Goal: Task Accomplishment & Management: Use online tool/utility

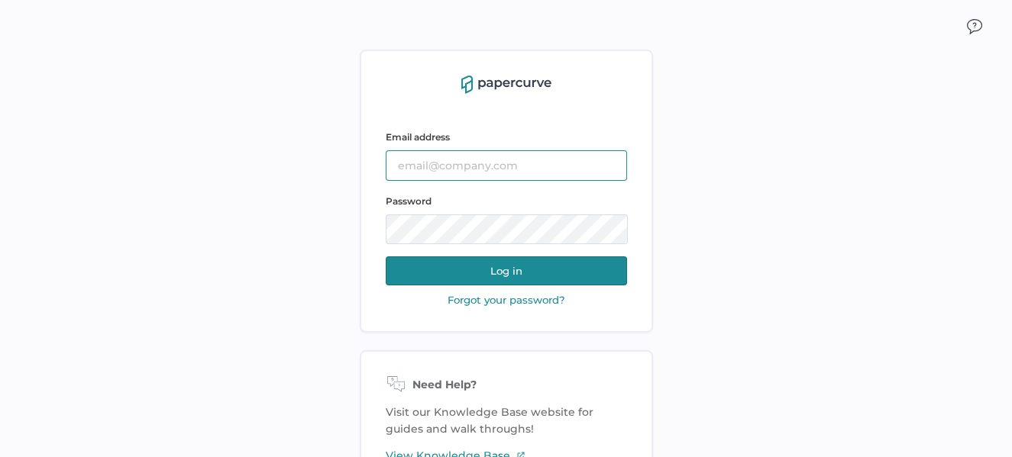
type input "sclement@saolrx.com"
click at [506, 272] on button "Log in" at bounding box center [506, 271] width 241 height 29
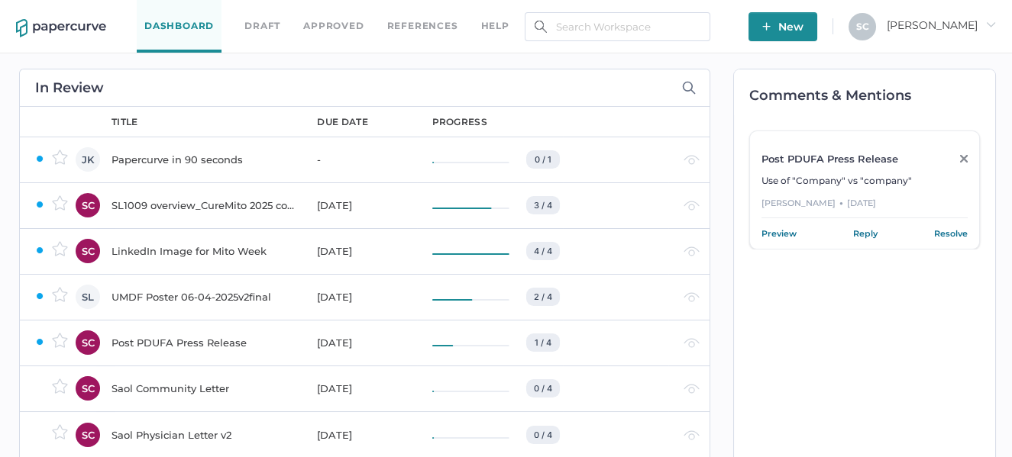
click at [168, 389] on div "Saol Community Letter" at bounding box center [204, 388] width 187 height 18
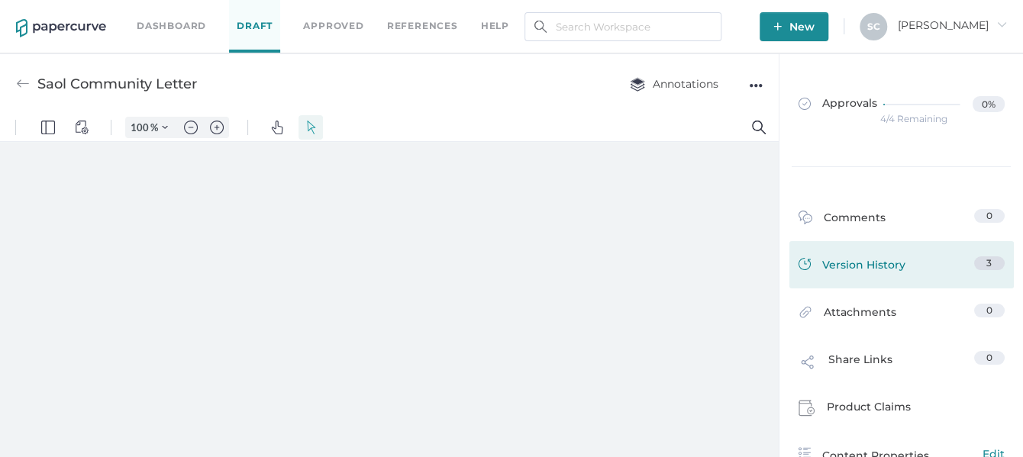
type input "86"
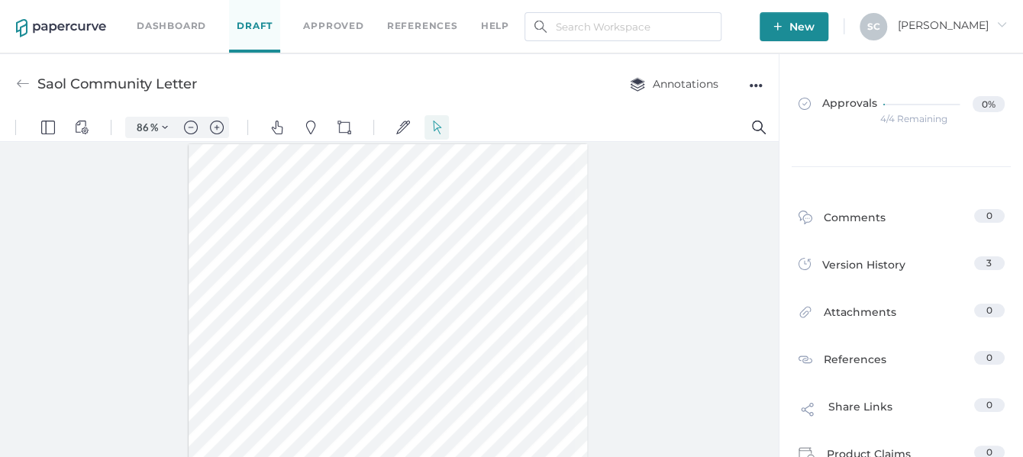
click at [137, 347] on div at bounding box center [389, 303] width 779 height 322
